Goal: Task Accomplishment & Management: Use online tool/utility

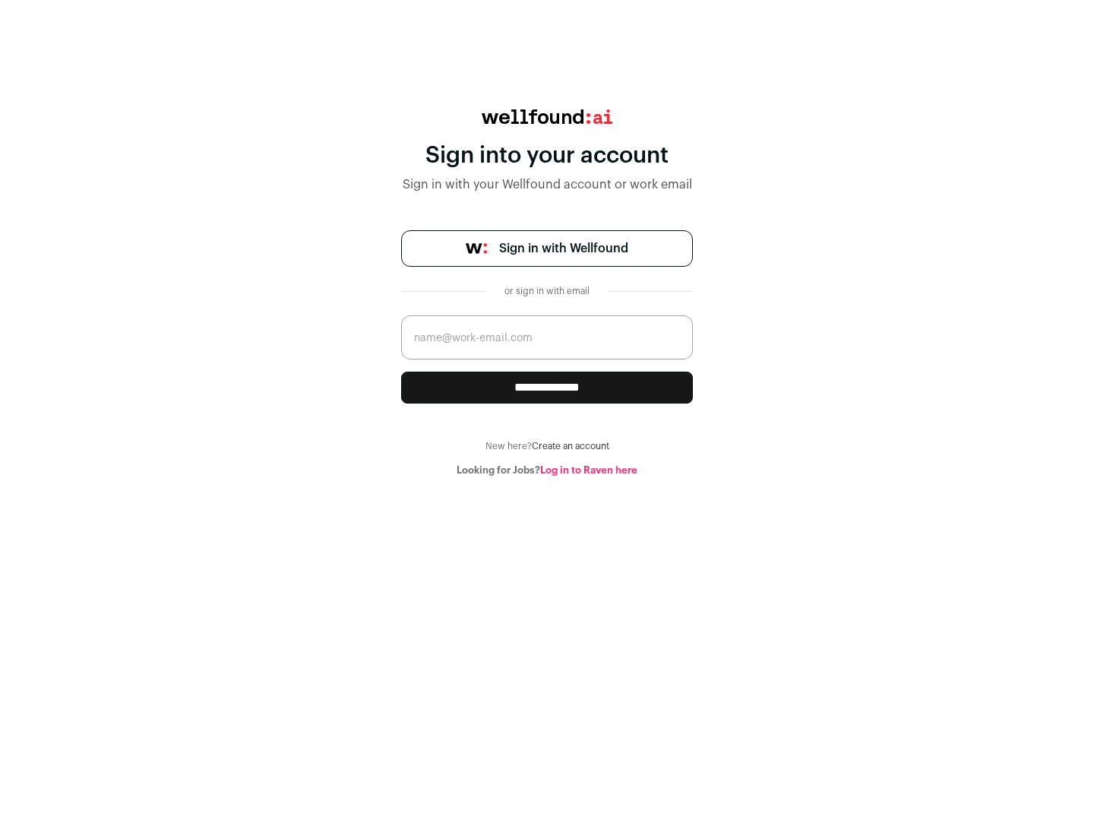
click at [563, 248] on span "Sign in with Wellfound" at bounding box center [563, 248] width 129 height 18
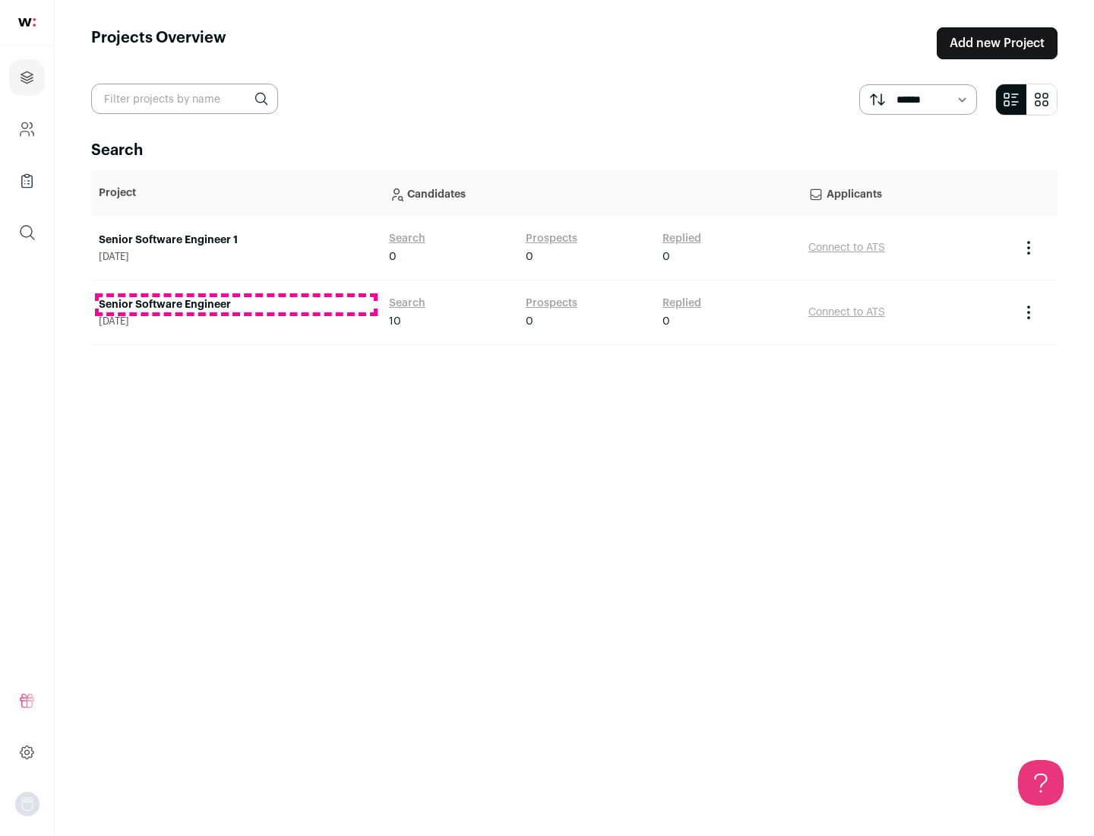
click at [235, 305] on link "Senior Software Engineer" at bounding box center [236, 304] width 275 height 15
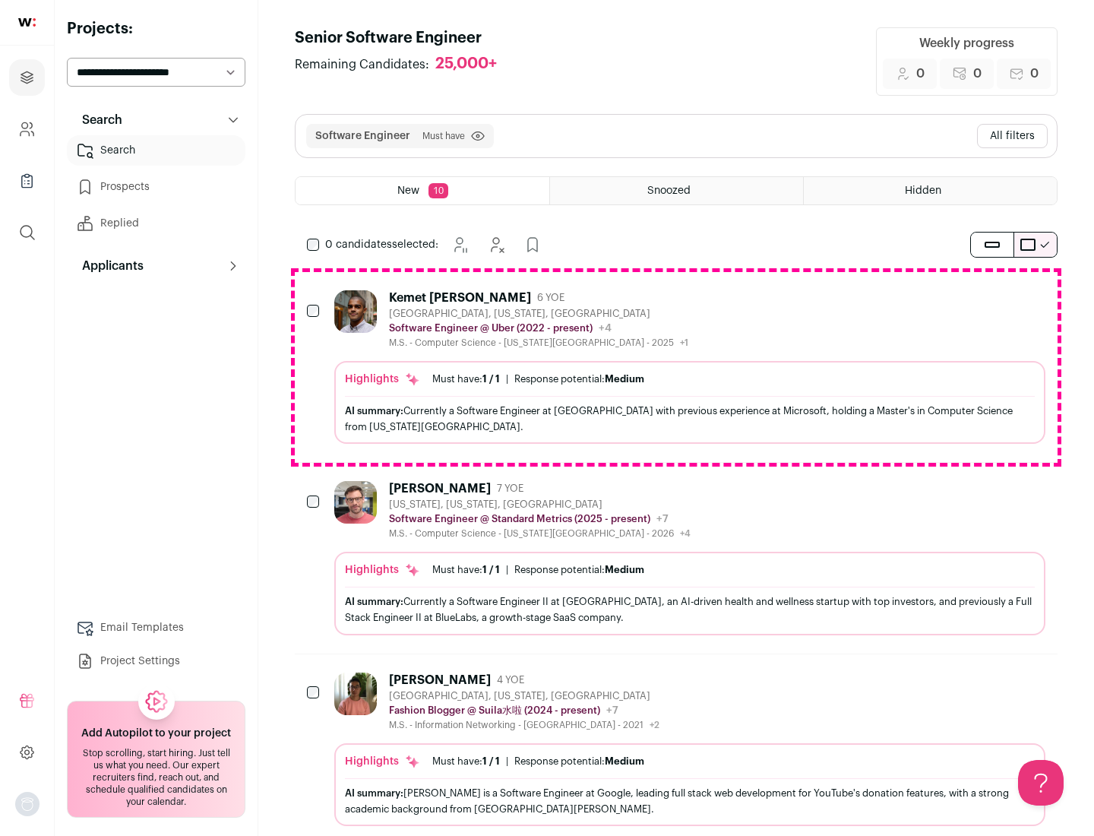
click at [676, 367] on div "Highlights Must have: 1 / 1 How many must haves have been fulfilled? | Response…" at bounding box center [689, 402] width 711 height 83
